Goal: Task Accomplishment & Management: Use online tool/utility

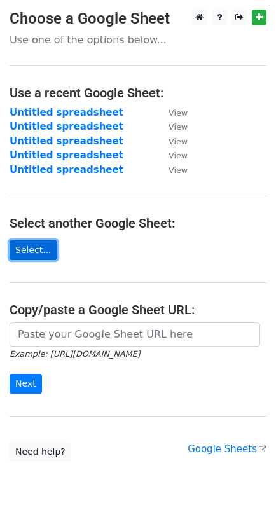
click at [38, 260] on link "Select..." at bounding box center [34, 251] width 48 height 20
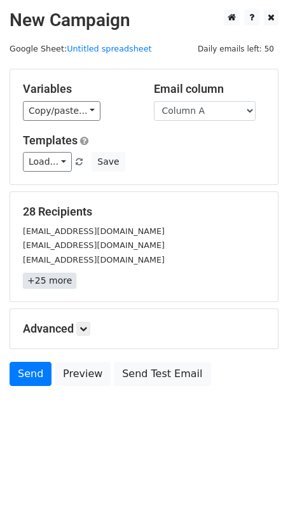
click at [46, 279] on link "+25 more" at bounding box center [49, 281] width 53 height 16
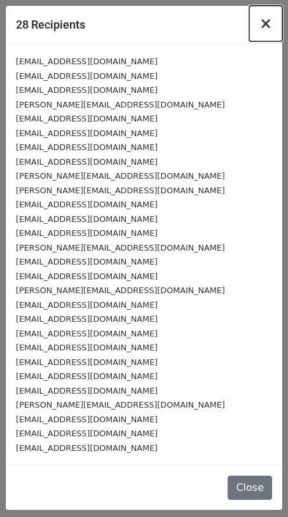
click at [269, 20] on span "×" at bounding box center [266, 24] width 13 height 18
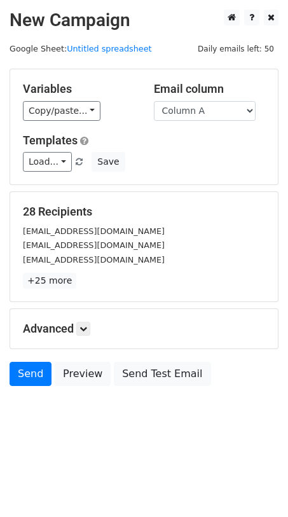
click at [149, 294] on div "28 Recipients [EMAIL_ADDRESS][DOMAIN_NAME] [EMAIL_ADDRESS][DOMAIN_NAME] [EMAIL_…" at bounding box center [144, 246] width 268 height 109
click at [26, 372] on link "Send" at bounding box center [31, 374] width 42 height 24
click at [25, 376] on link "Send" at bounding box center [31, 374] width 42 height 24
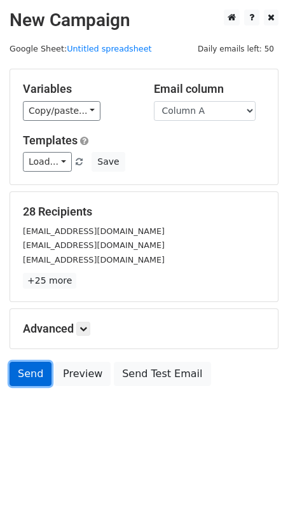
click at [29, 380] on link "Send" at bounding box center [31, 374] width 42 height 24
click at [32, 376] on link "Send" at bounding box center [31, 374] width 42 height 24
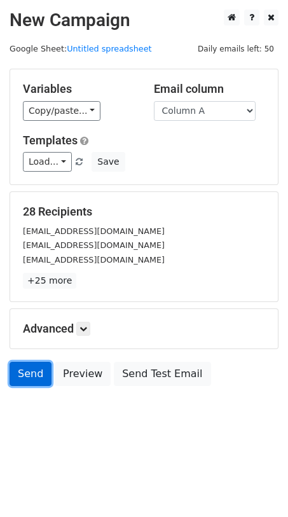
click at [32, 376] on link "Send" at bounding box center [31, 374] width 42 height 24
click at [34, 375] on link "Send" at bounding box center [31, 374] width 42 height 24
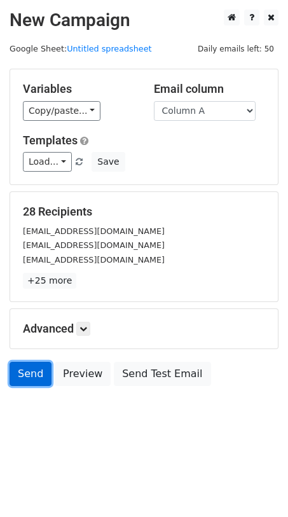
click at [34, 375] on link "Send" at bounding box center [31, 374] width 42 height 24
click at [30, 378] on link "Send" at bounding box center [31, 374] width 42 height 24
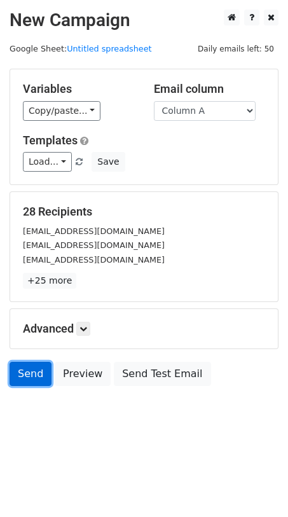
click at [30, 378] on link "Send" at bounding box center [31, 374] width 42 height 24
click at [38, 377] on link "Send" at bounding box center [31, 374] width 42 height 24
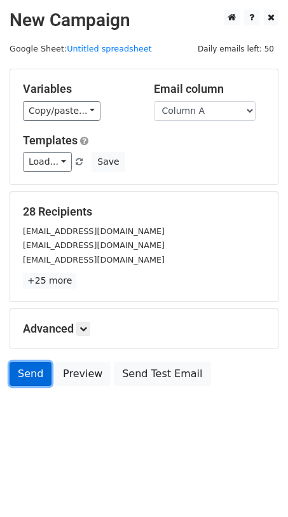
click at [38, 377] on link "Send" at bounding box center [31, 374] width 42 height 24
drag, startPoint x: 38, startPoint y: 377, endPoint x: 0, endPoint y: 388, distance: 39.1
click at [38, 377] on link "Send" at bounding box center [31, 374] width 42 height 24
click at [46, 377] on link "Send" at bounding box center [31, 374] width 42 height 24
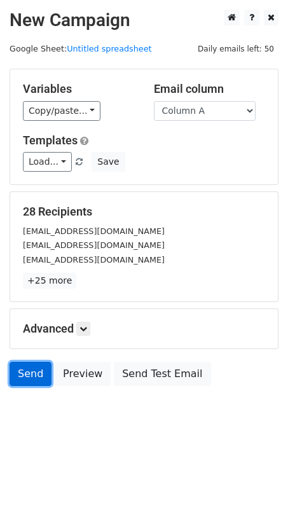
click at [46, 377] on link "Send" at bounding box center [31, 374] width 42 height 24
click at [31, 375] on link "Send" at bounding box center [31, 374] width 42 height 24
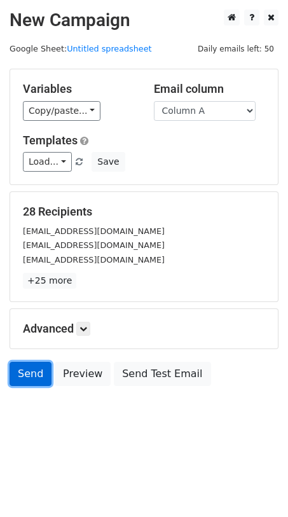
click at [31, 380] on link "Send" at bounding box center [31, 374] width 42 height 24
click at [31, 379] on link "Send" at bounding box center [31, 374] width 42 height 24
click at [34, 384] on link "Send" at bounding box center [31, 374] width 42 height 24
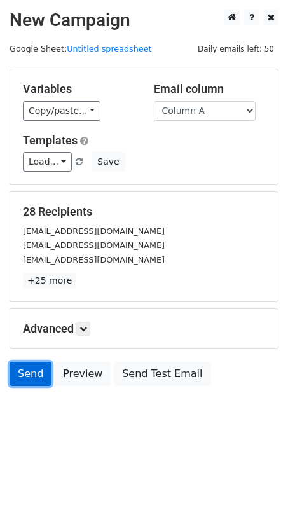
click at [34, 384] on link "Send" at bounding box center [31, 374] width 42 height 24
click at [34, 379] on link "Send" at bounding box center [31, 374] width 42 height 24
